Goal: Obtain resource: Obtain resource

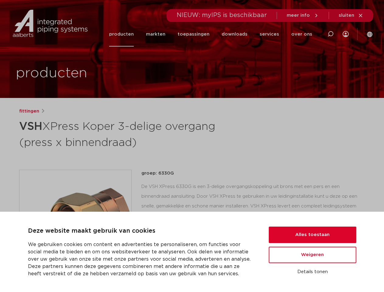
click at [192, 146] on h1 "VSH XPress Koper 3-delige overgang (press x binnendraad)" at bounding box center [133, 133] width 229 height 33
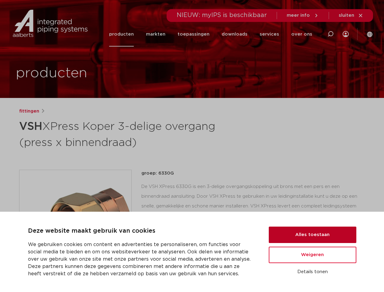
click at [313, 235] on button "Alles toestaan" at bounding box center [313, 235] width 88 height 16
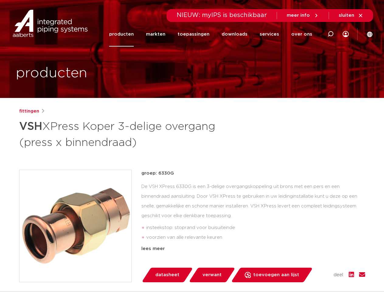
click at [313, 255] on div "groep: 6330G De VSH XPress 6330G is een 3-delige overgangskoppeling uit brons m…" at bounding box center [253, 226] width 224 height 113
click at [313, 272] on div "datasheet verwant toevoegen aan lijst opslaan in my IPS verwijder uit lijst" at bounding box center [255, 275] width 219 height 15
click at [214, 34] on li "toepassingen" at bounding box center [194, 34] width 44 height 25
click at [331, 34] on icon at bounding box center [330, 33] width 7 height 7
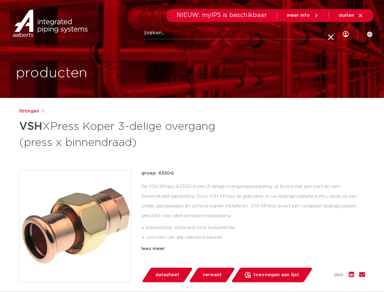
click at [351, 16] on span "sluiten" at bounding box center [347, 15] width 16 height 5
